Goal: Information Seeking & Learning: Learn about a topic

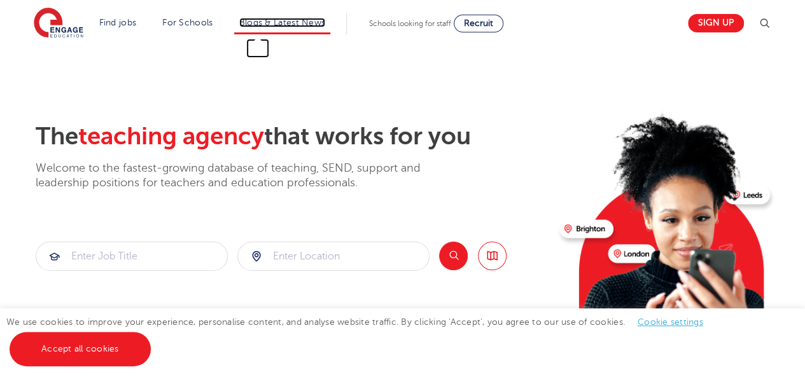
click at [268, 20] on link "Blogs & Latest News" at bounding box center [282, 23] width 87 height 10
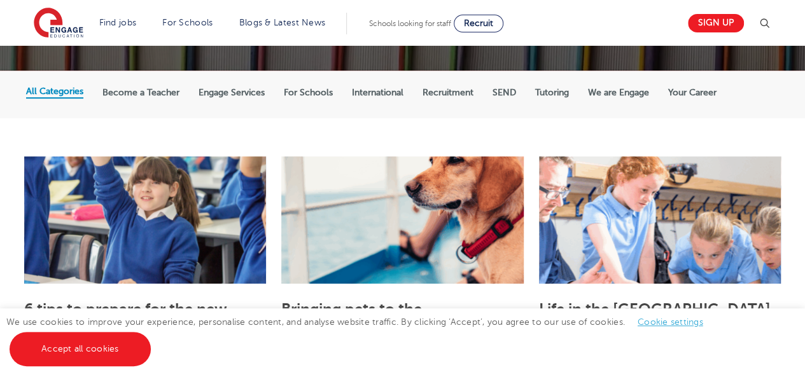
scroll to position [127, 0]
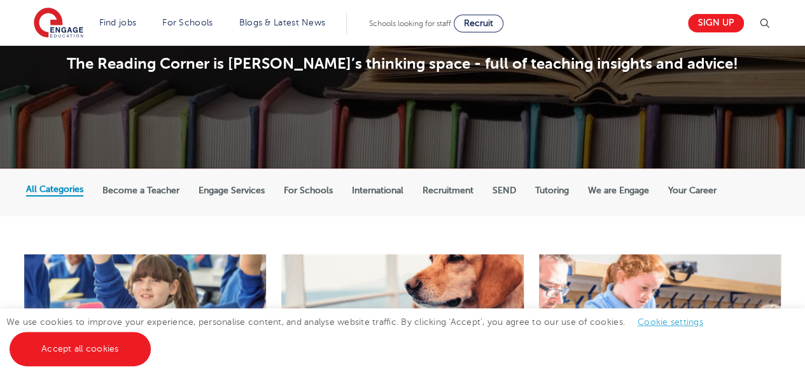
click at [628, 190] on label "We are Engage" at bounding box center [618, 190] width 61 height 11
click at [0, 0] on input "We are Engage" at bounding box center [0, 0] width 0 height 0
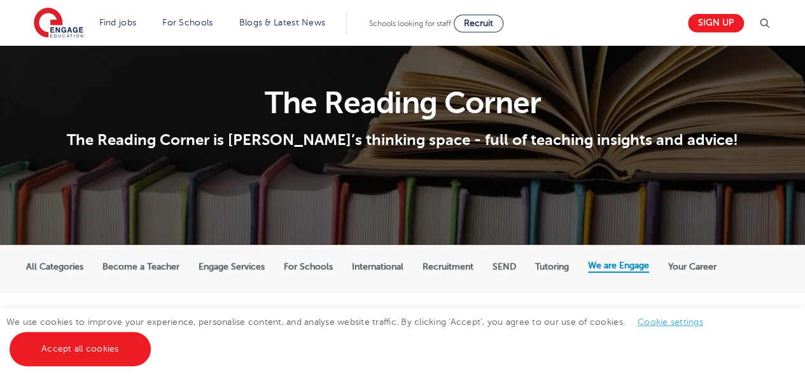
scroll to position [64, 0]
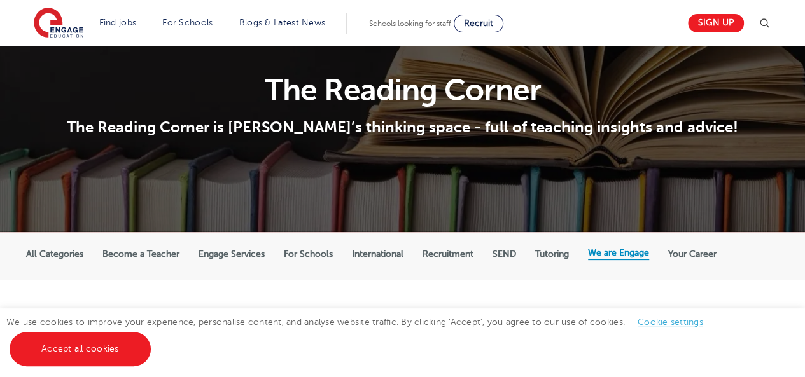
click at [40, 255] on label "All Categories" at bounding box center [54, 254] width 57 height 11
click at [0, 0] on input "All Categories" at bounding box center [0, 0] width 0 height 0
click at [160, 252] on label "Become a Teacher" at bounding box center [140, 254] width 77 height 11
click at [0, 0] on input "Become a Teacher" at bounding box center [0, 0] width 0 height 0
click at [61, 260] on label "All Categories" at bounding box center [54, 254] width 57 height 11
